Goal: Task Accomplishment & Management: Manage account settings

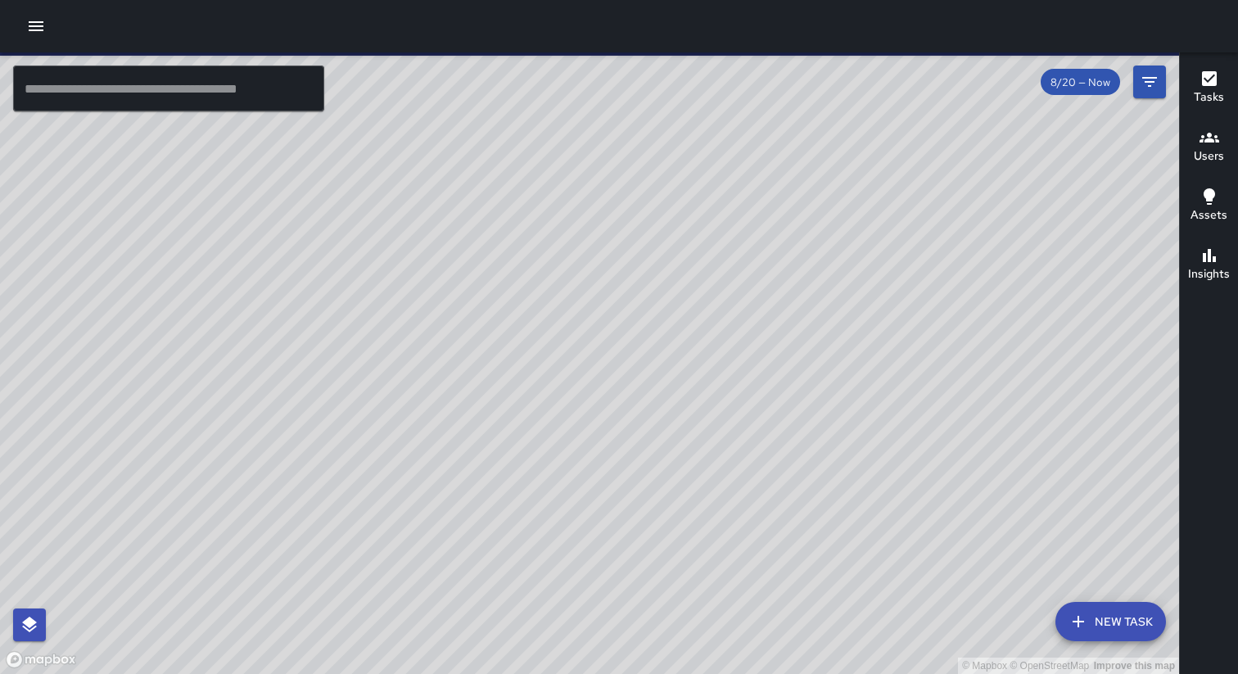
click at [34, 26] on icon "button" at bounding box center [36, 26] width 15 height 10
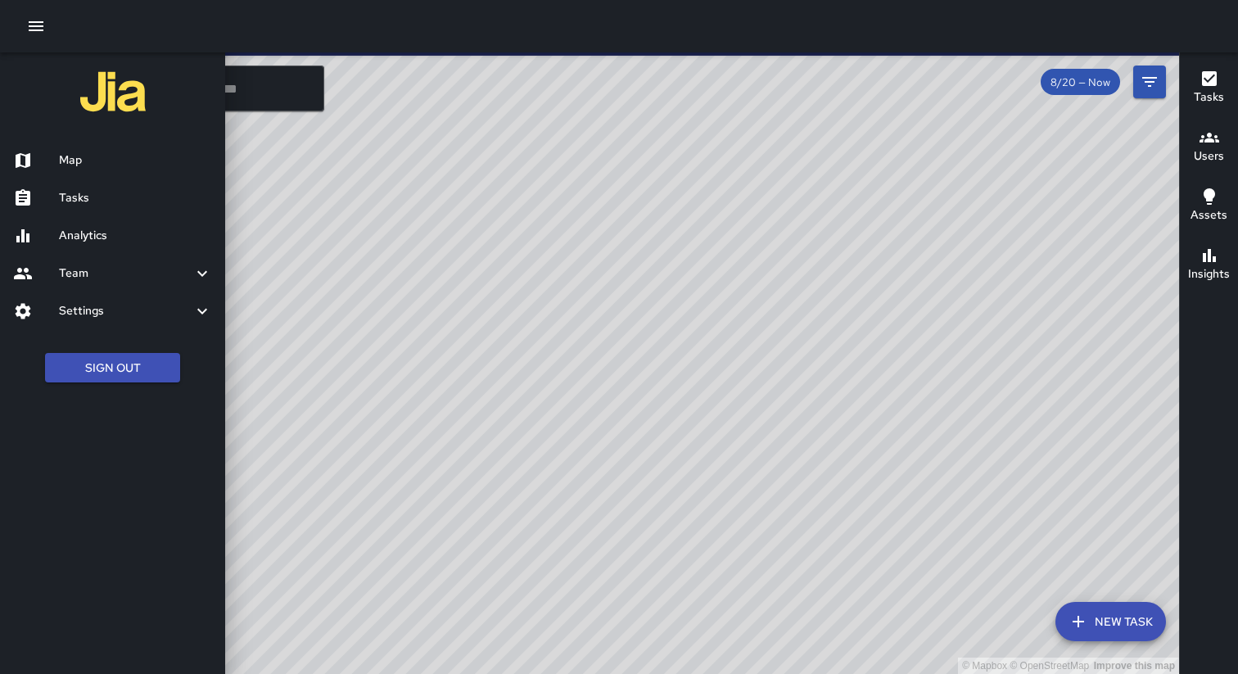
click at [117, 316] on h6 "Settings" at bounding box center [125, 311] width 133 height 18
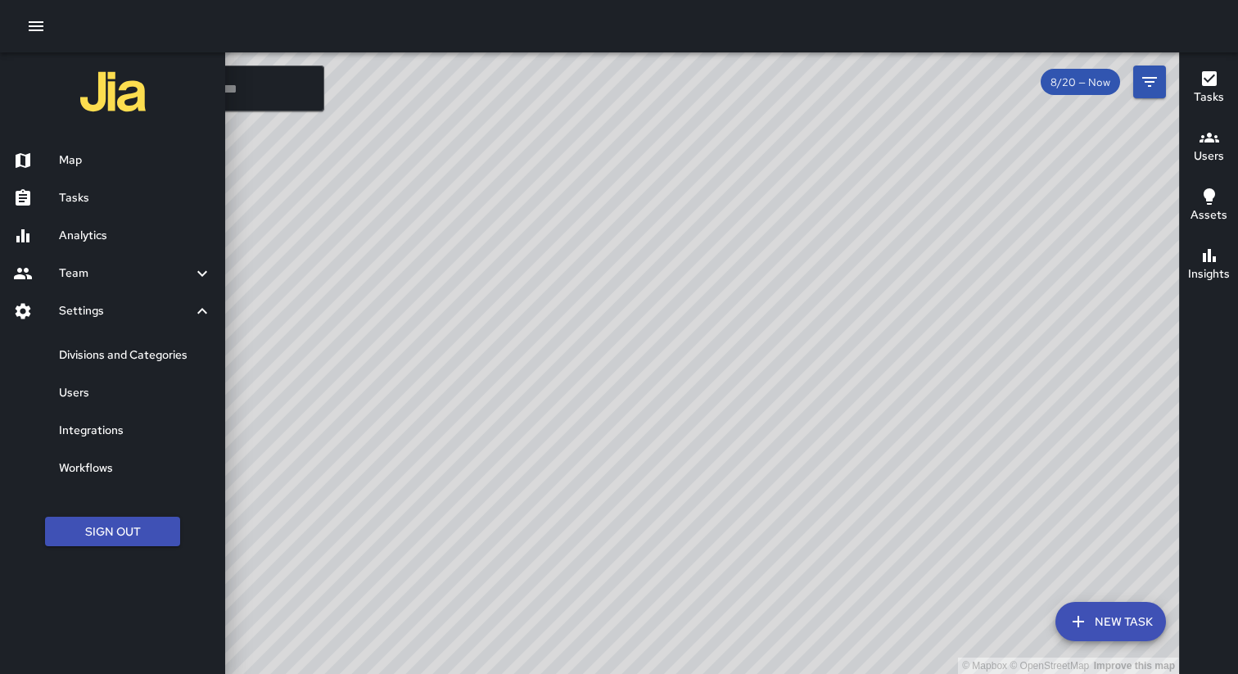
click at [116, 397] on h6 "Users" at bounding box center [135, 393] width 153 height 18
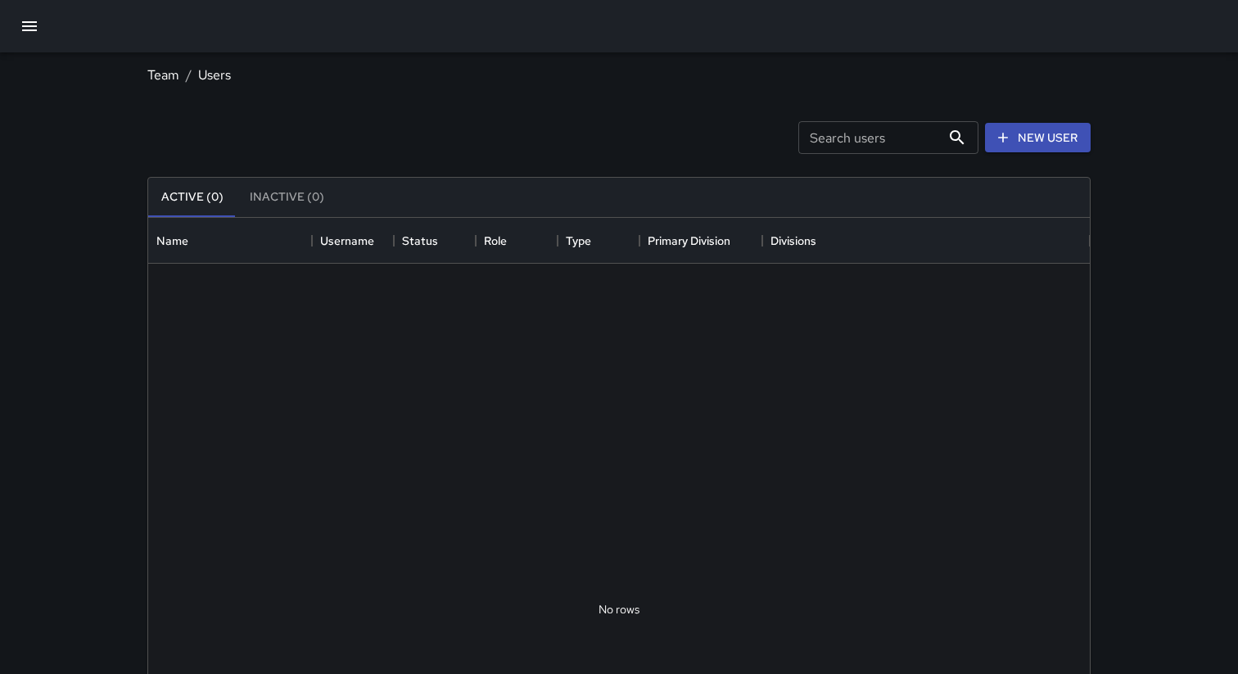
scroll to position [737, 942]
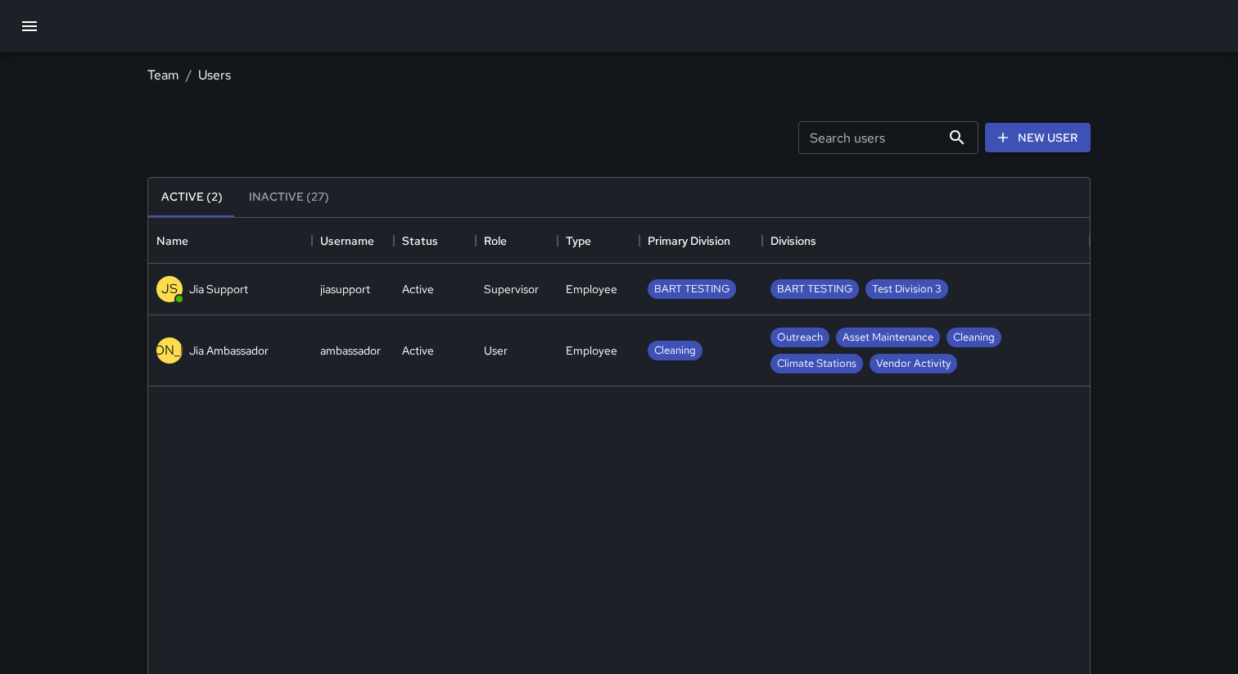
click at [241, 341] on div "[PERSON_NAME] Ambassador" at bounding box center [212, 350] width 112 height 26
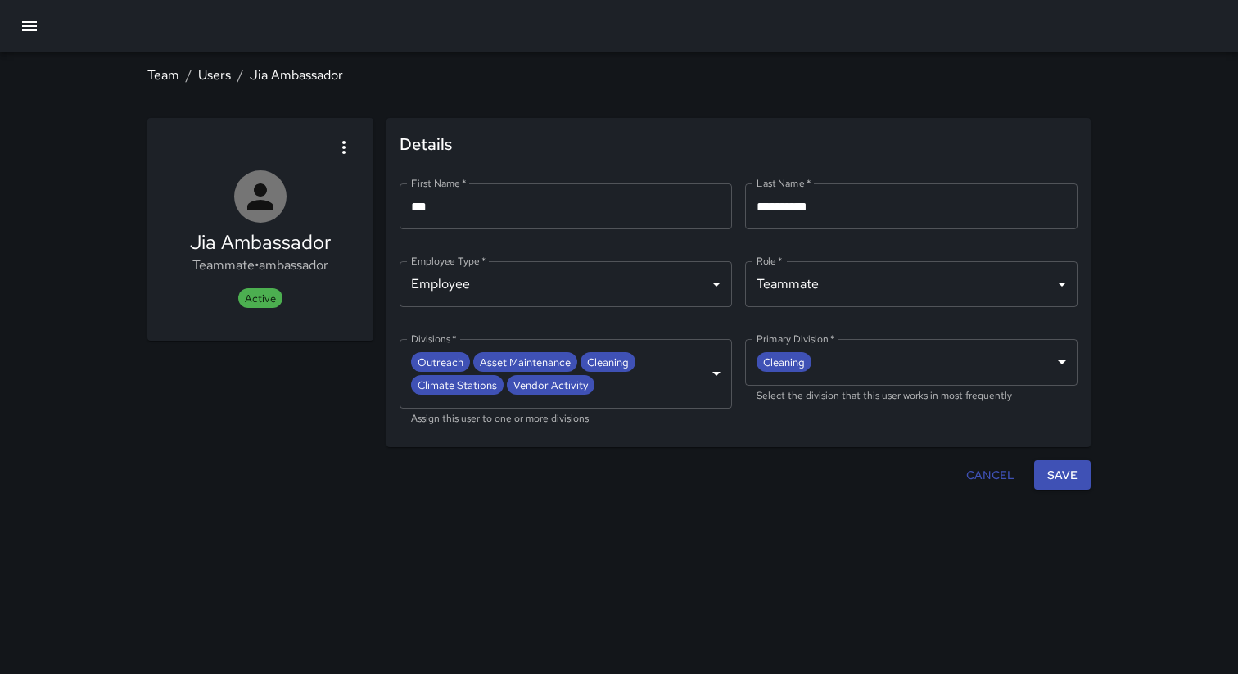
click at [657, 471] on div at bounding box center [553, 475] width 812 height 30
click at [206, 76] on link "Users" at bounding box center [214, 74] width 33 height 17
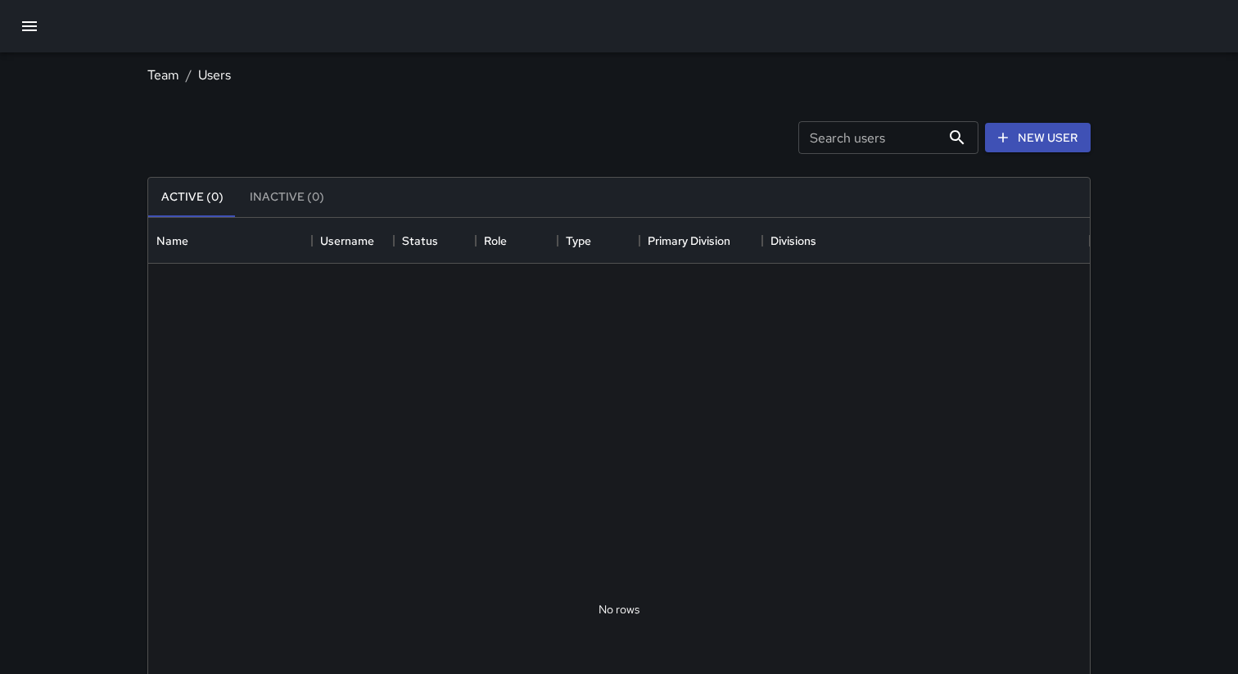
scroll to position [737, 942]
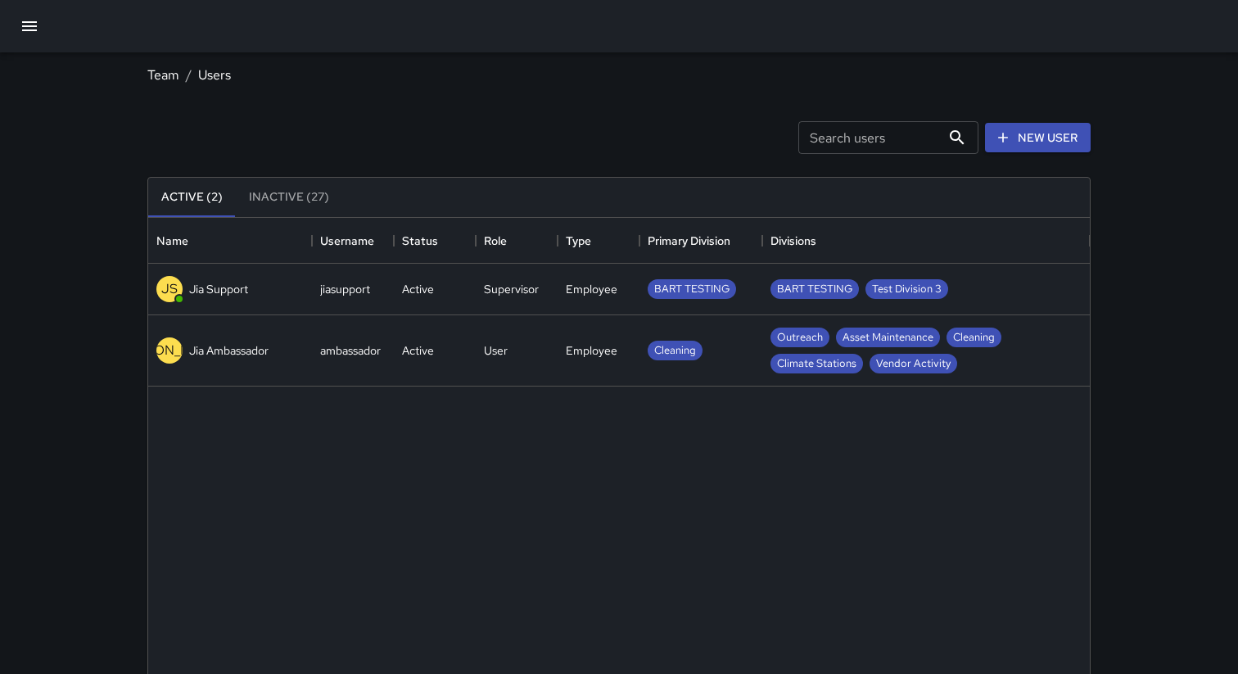
click at [630, 510] on div "[PERSON_NAME] Support jiasupport Active Supervisor Employee BART TESTING BART T…" at bounding box center [619, 609] width 942 height 691
click at [164, 76] on link "Team" at bounding box center [163, 74] width 32 height 17
click at [25, 20] on icon "button" at bounding box center [30, 26] width 20 height 20
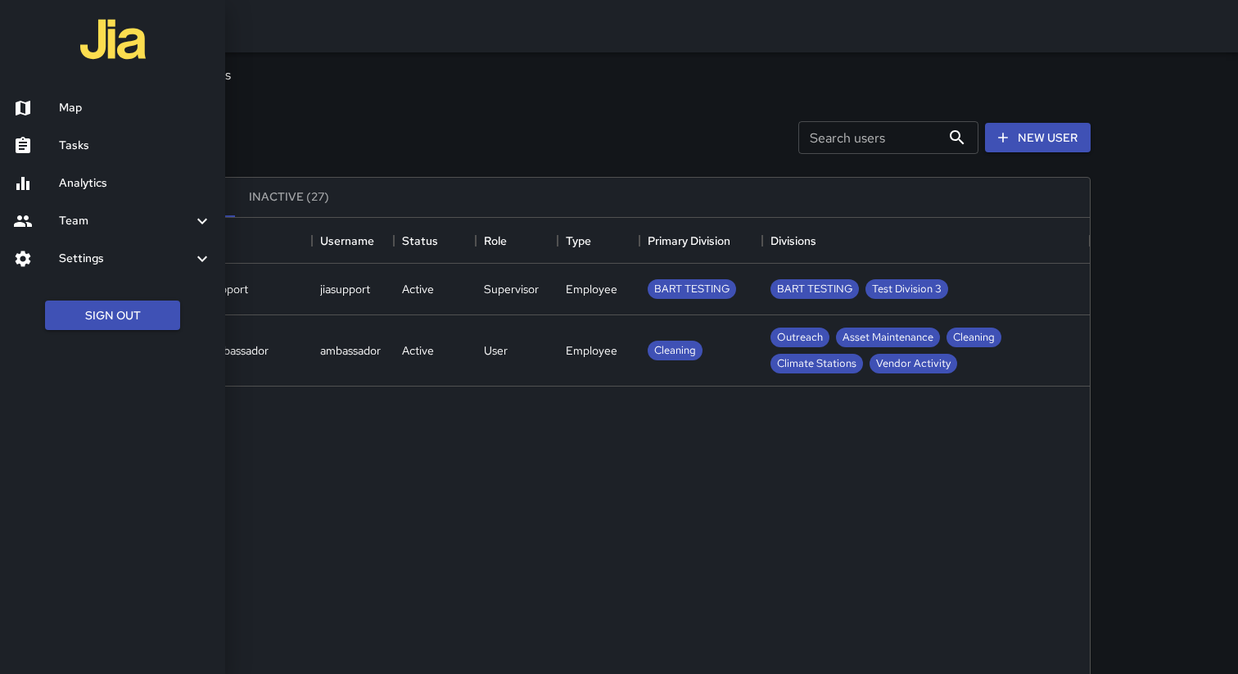
click at [285, 165] on div at bounding box center [619, 337] width 1238 height 674
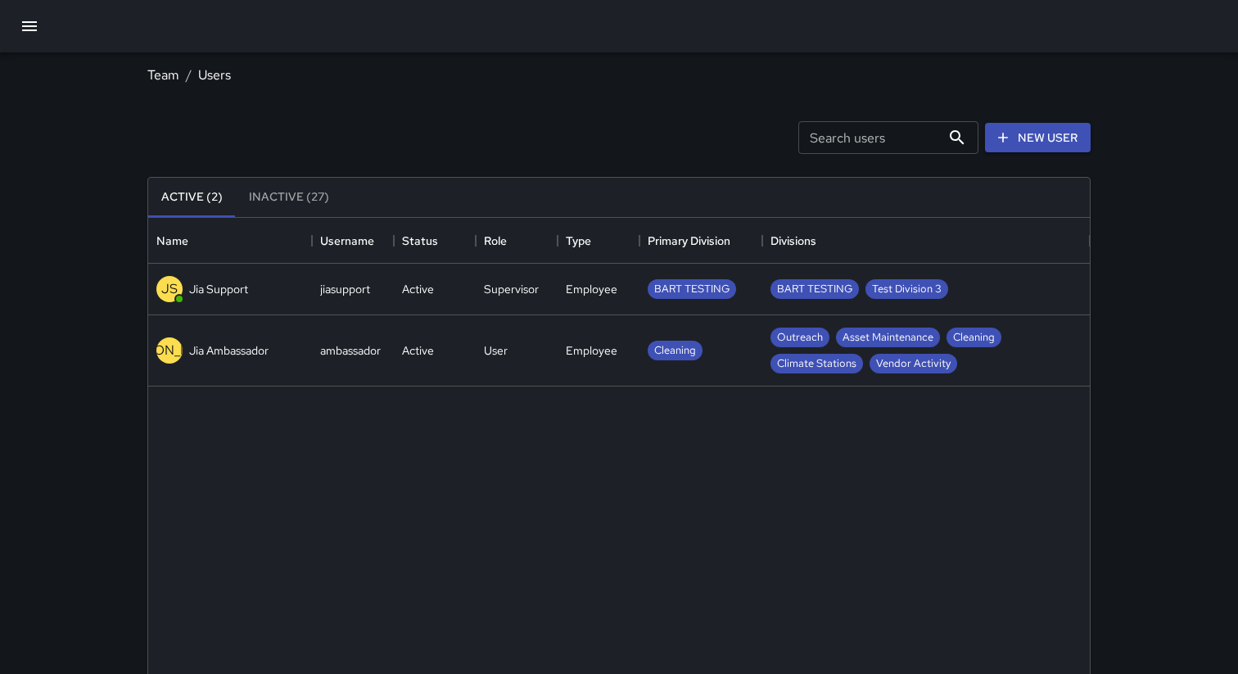
click at [427, 348] on div "Active" at bounding box center [418, 350] width 32 height 16
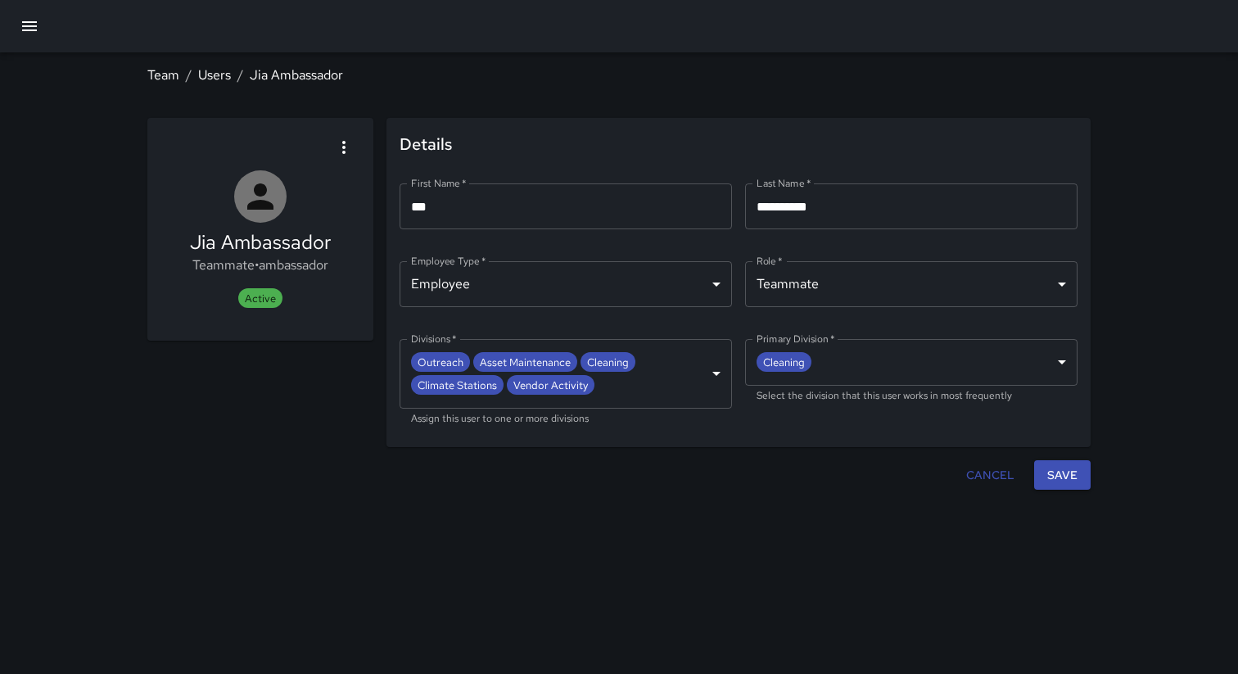
click at [346, 456] on div "Cancel Save" at bounding box center [619, 475] width 956 height 43
click at [199, 75] on link "Users" at bounding box center [214, 74] width 33 height 17
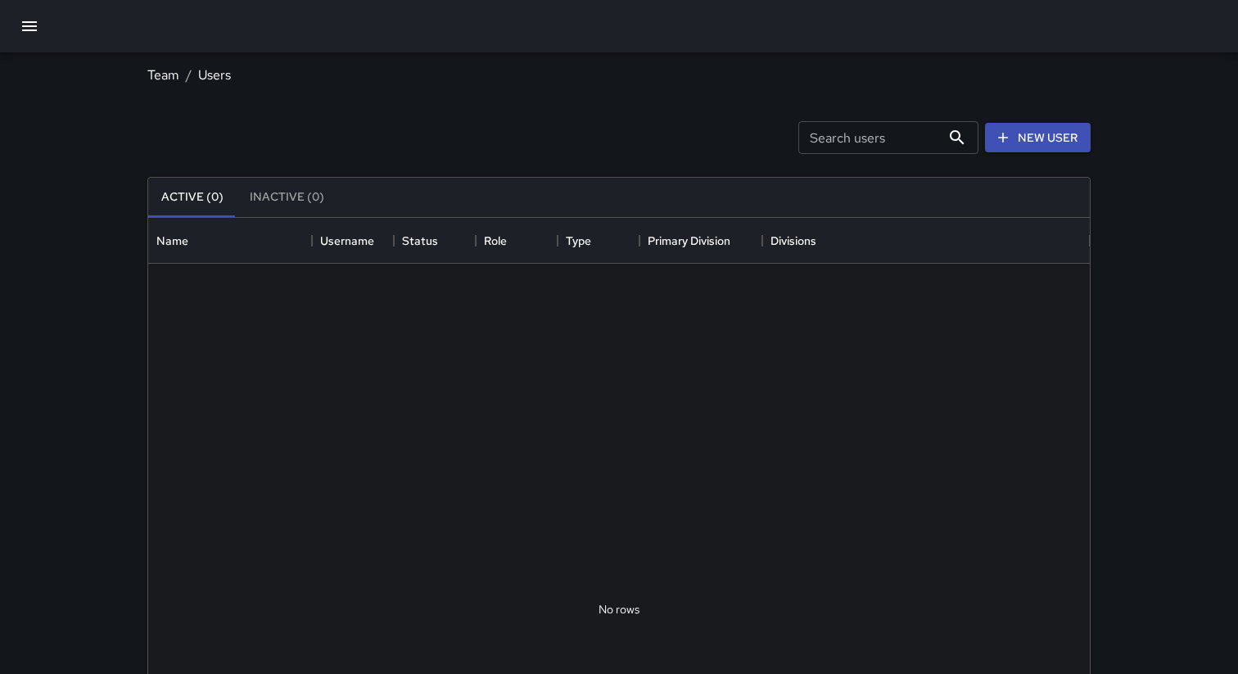
scroll to position [737, 942]
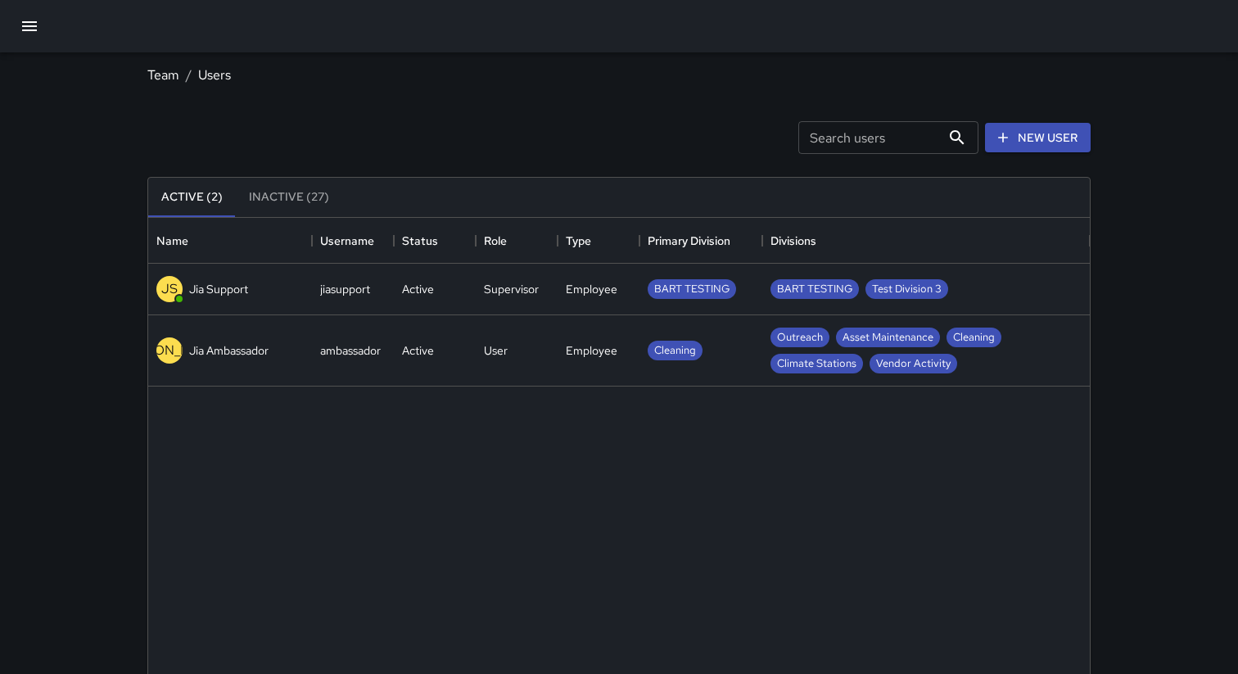
click at [289, 195] on button "Inactive (27)" at bounding box center [289, 197] width 106 height 39
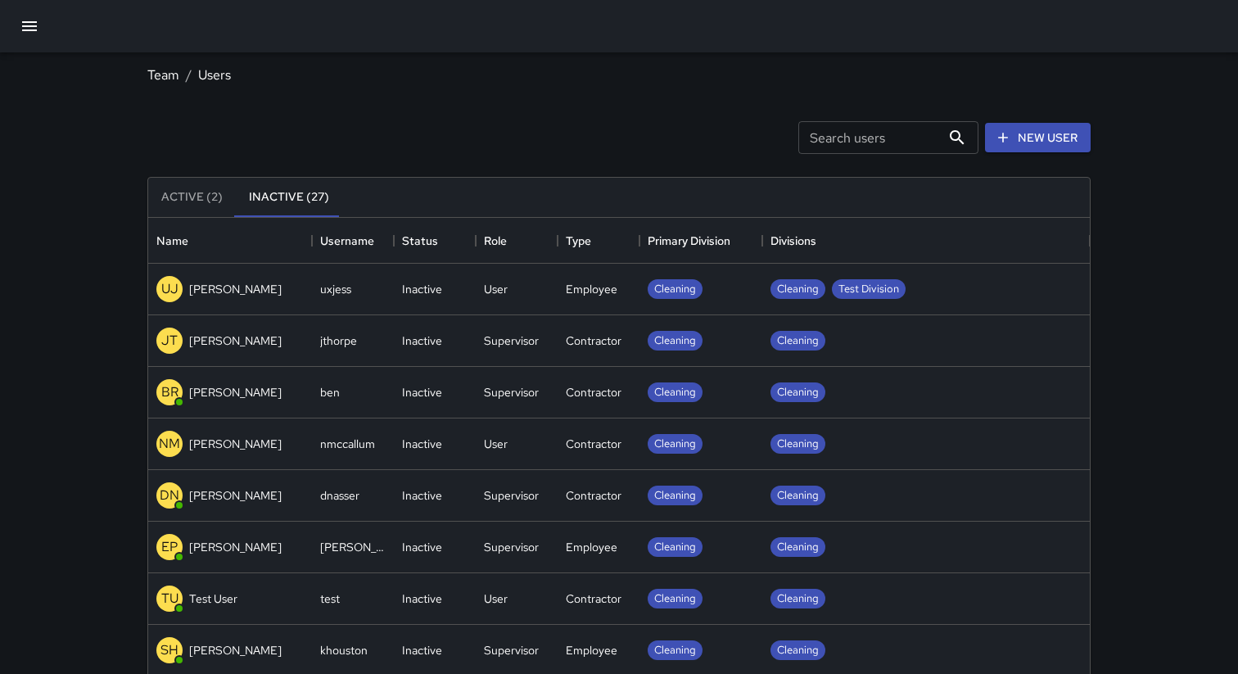
click at [174, 194] on button "Active (2)" at bounding box center [192, 197] width 88 height 39
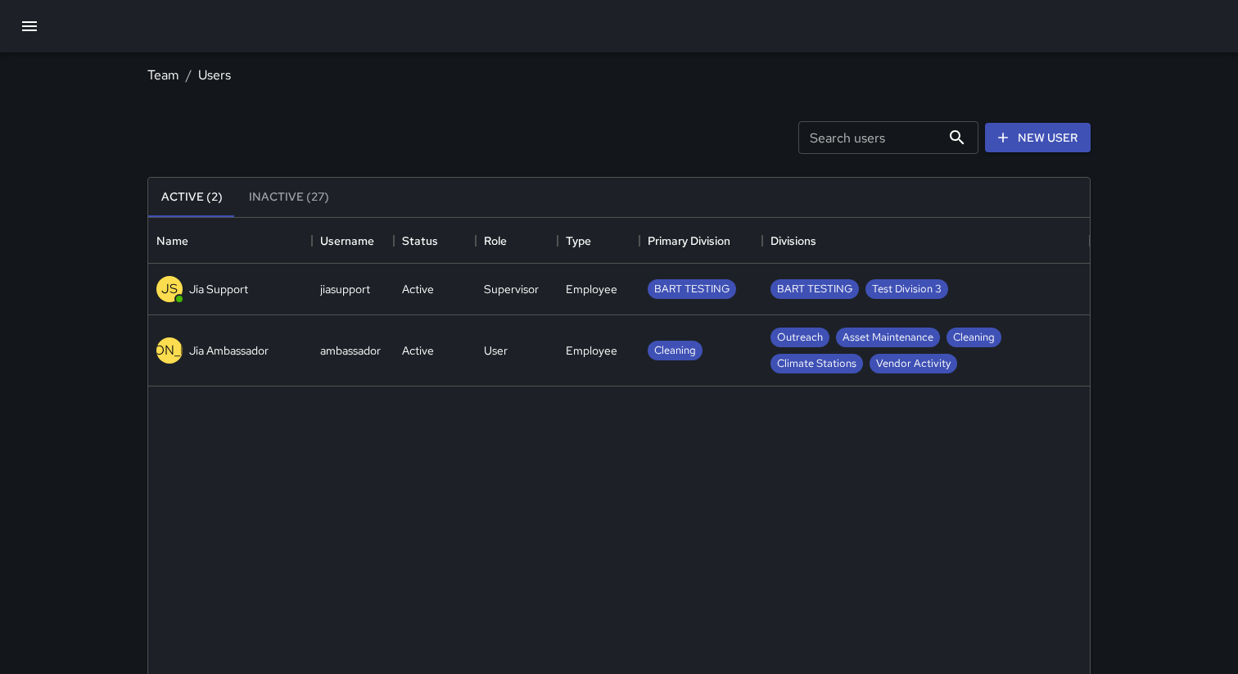
click at [522, 159] on div "Search users Search users New User" at bounding box center [619, 137] width 950 height 85
click at [442, 366] on div "Active" at bounding box center [435, 350] width 82 height 71
